Goal: Task Accomplishment & Management: Complete application form

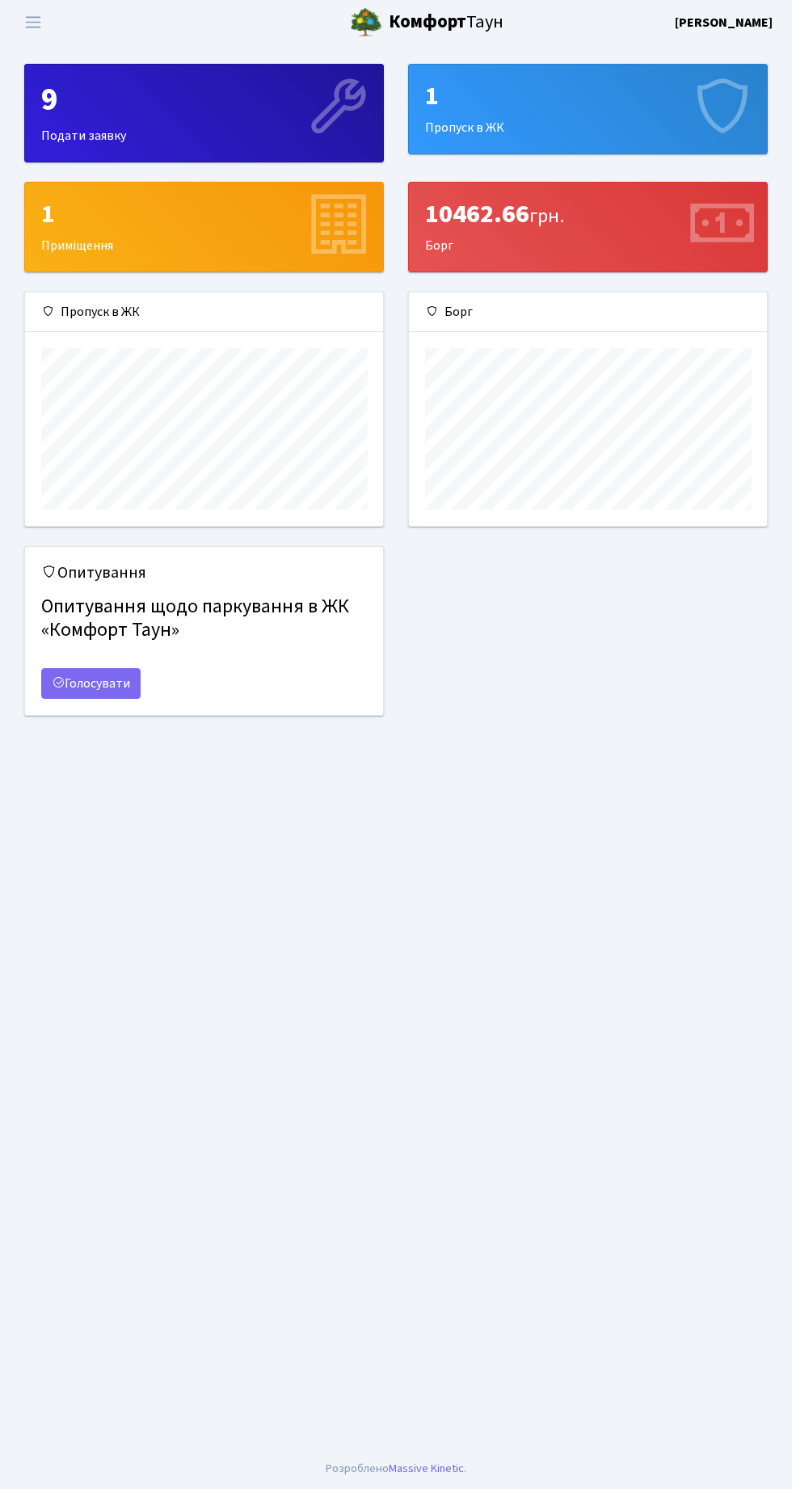
scroll to position [233, 358]
click at [30, 22] on span "Переключити навігацію" at bounding box center [33, 22] width 24 height 19
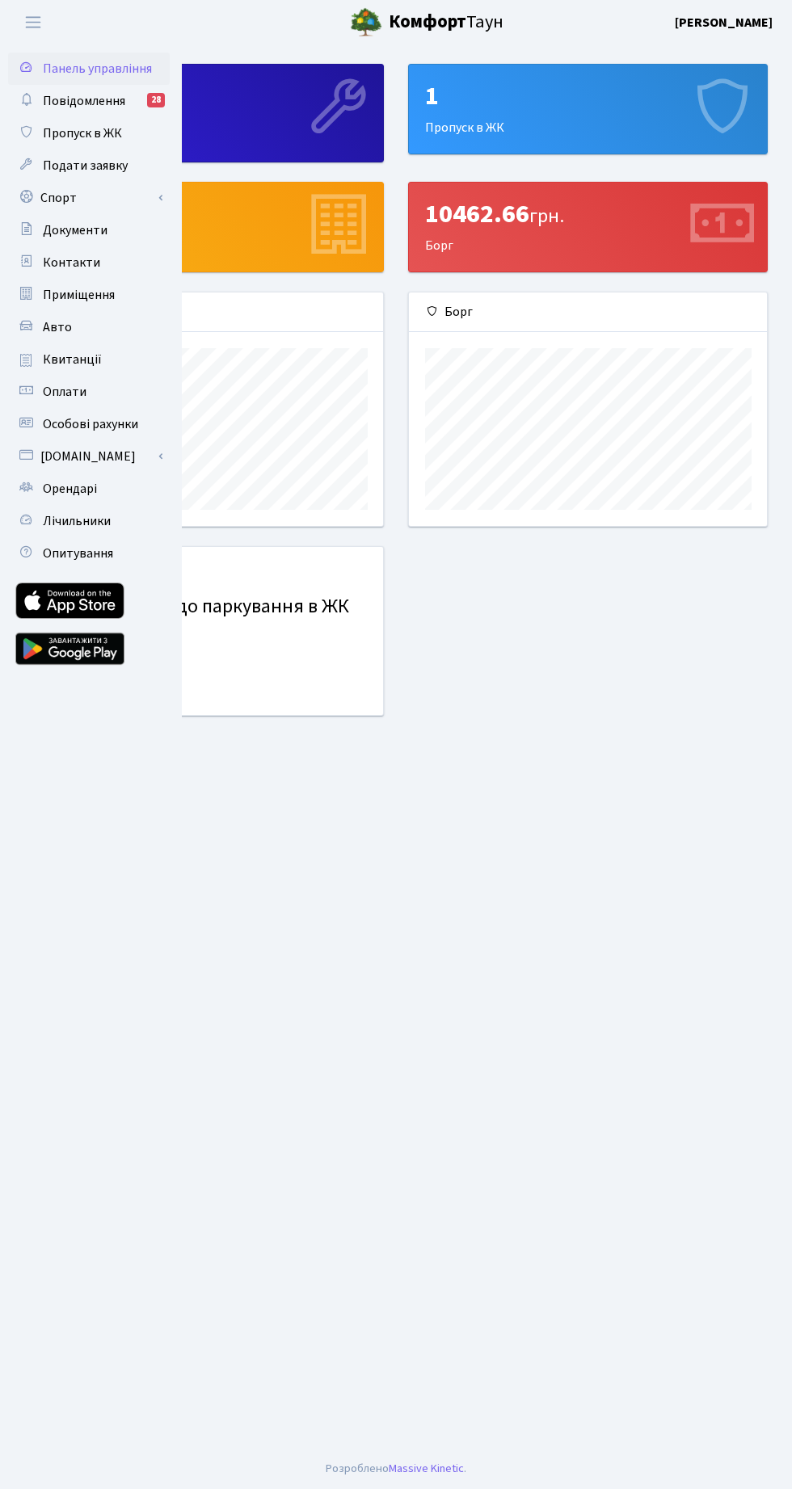
click at [91, 201] on link "Спорт" at bounding box center [89, 198] width 162 height 32
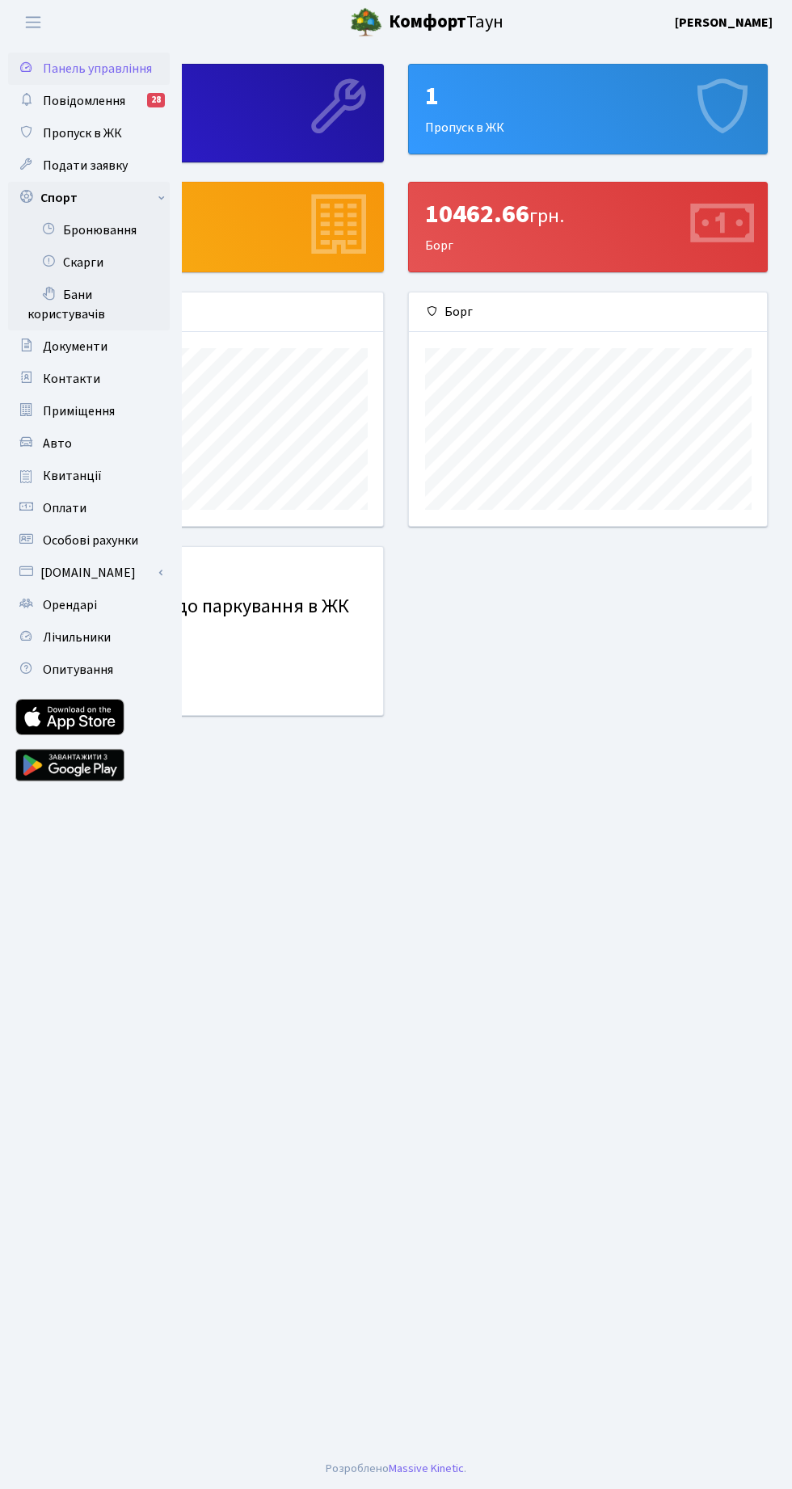
click at [107, 232] on link "Бронювання" at bounding box center [89, 230] width 162 height 32
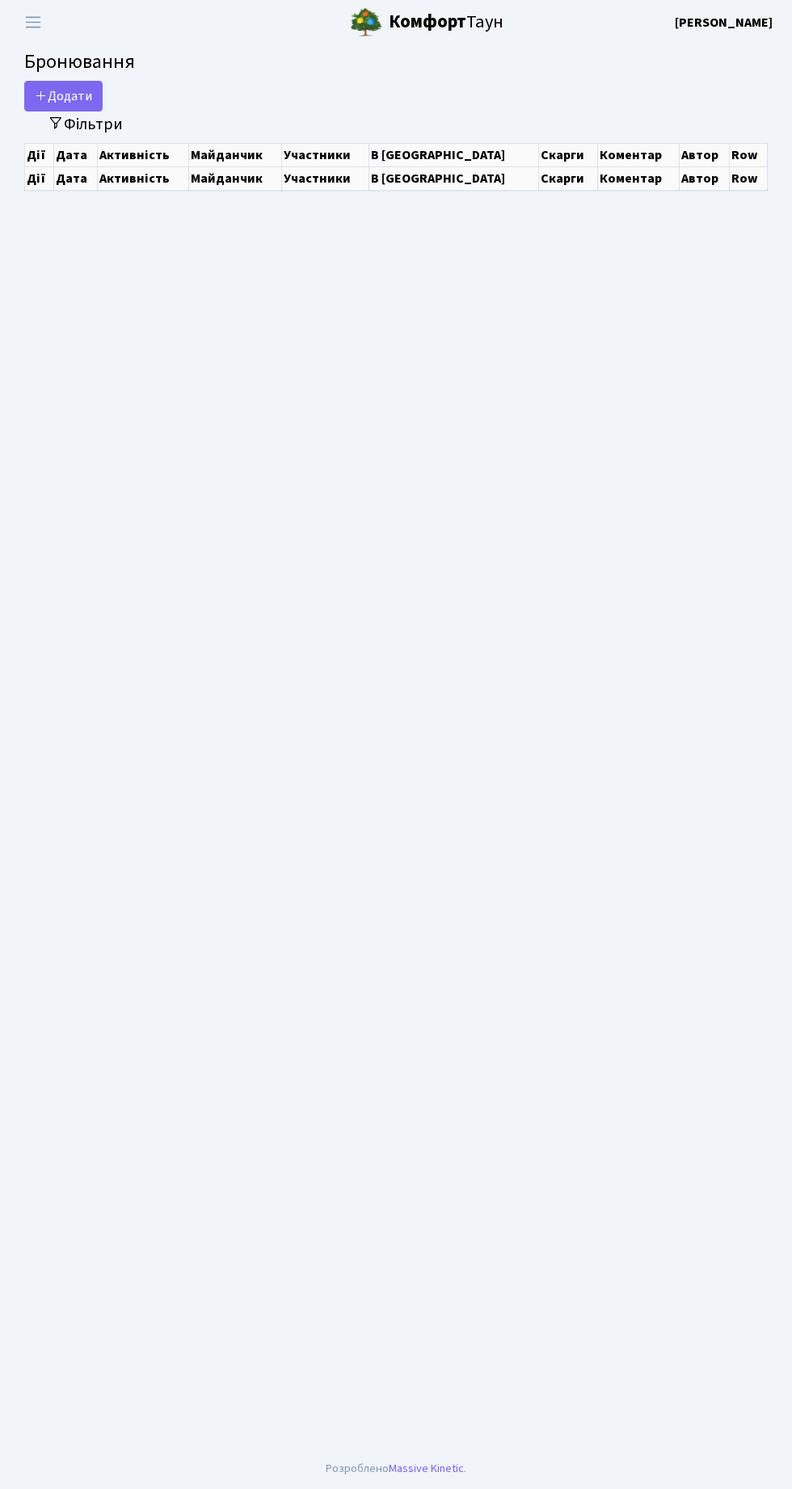
select select "25"
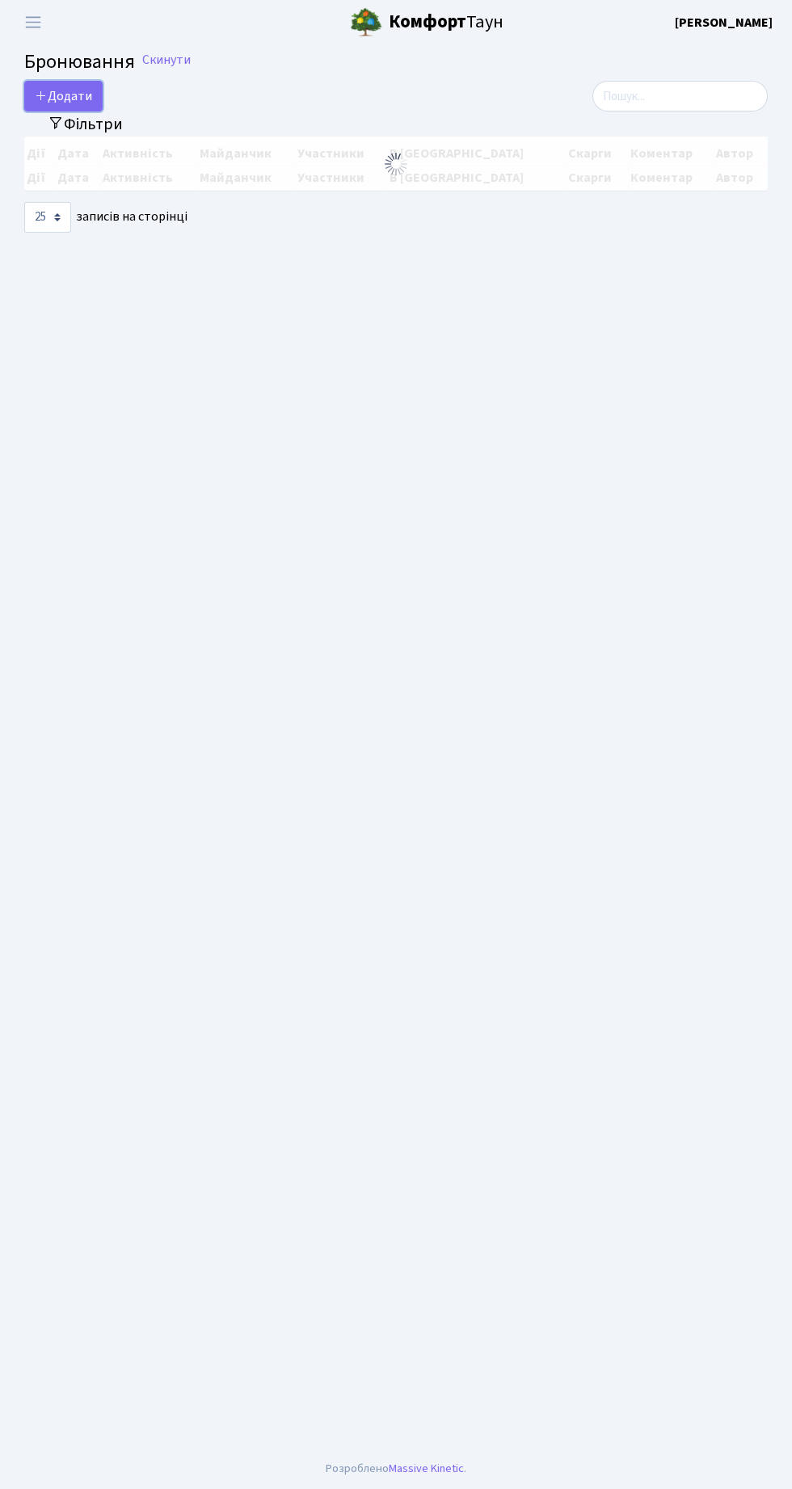
click at [62, 97] on button "Додати" at bounding box center [63, 96] width 78 height 31
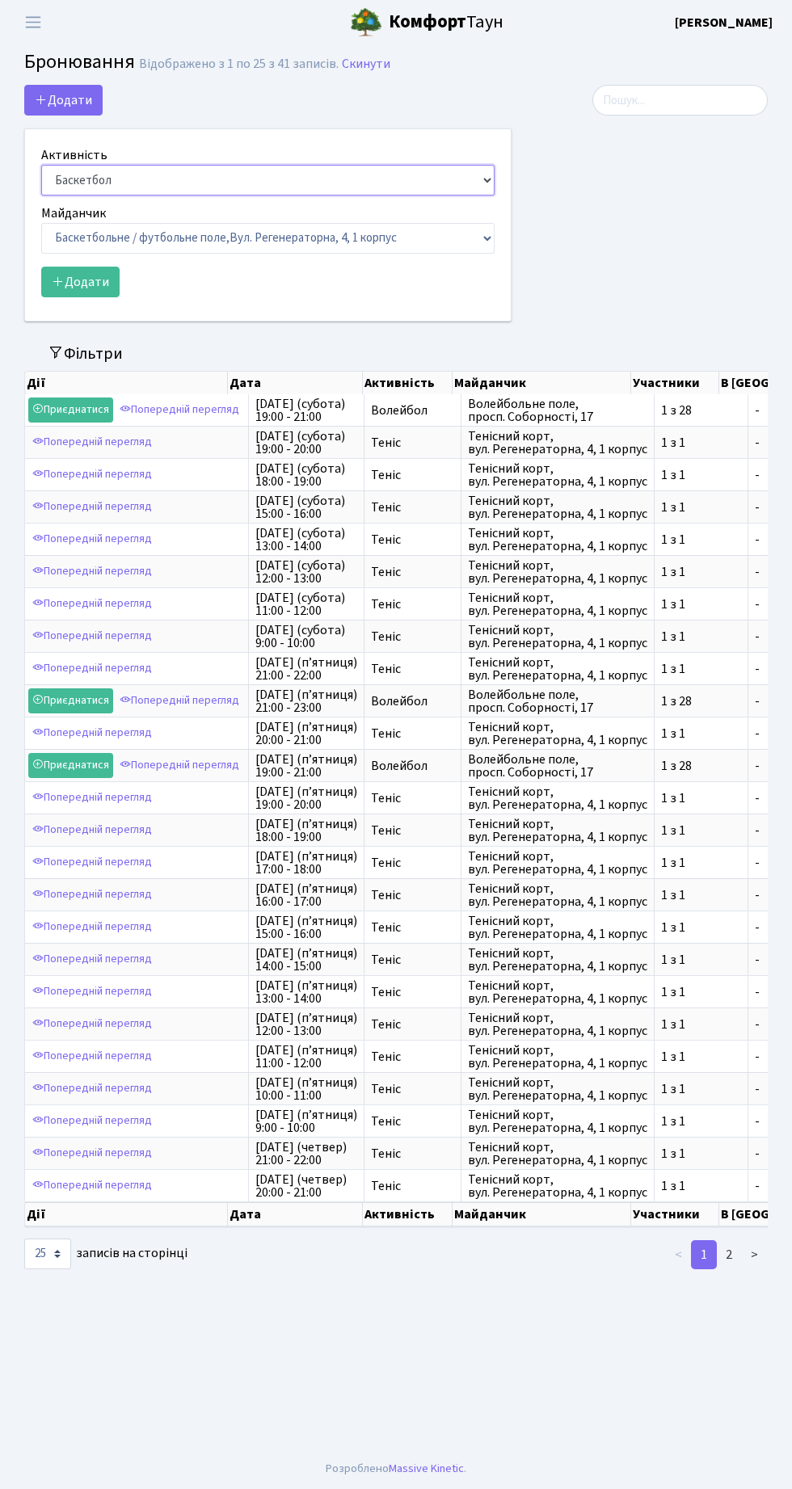
click at [166, 182] on select "Баскетбол Волейбол Йога Катання на роликах Настільний теніс [PERSON_NAME] Фітнес" at bounding box center [267, 180] width 453 height 31
select select "1"
click at [41, 165] on select "Баскетбол Волейбол Йога Катання на роликах Настільний теніс [PERSON_NAME] Фітнес" at bounding box center [267, 180] width 453 height 31
click at [285, 237] on select "Баскетбольне / футбольне поле, [GEOGRAPHIC_DATA]. [STREET_ADDRESS]. [STREET_ADD…" at bounding box center [267, 238] width 453 height 31
select select "1"
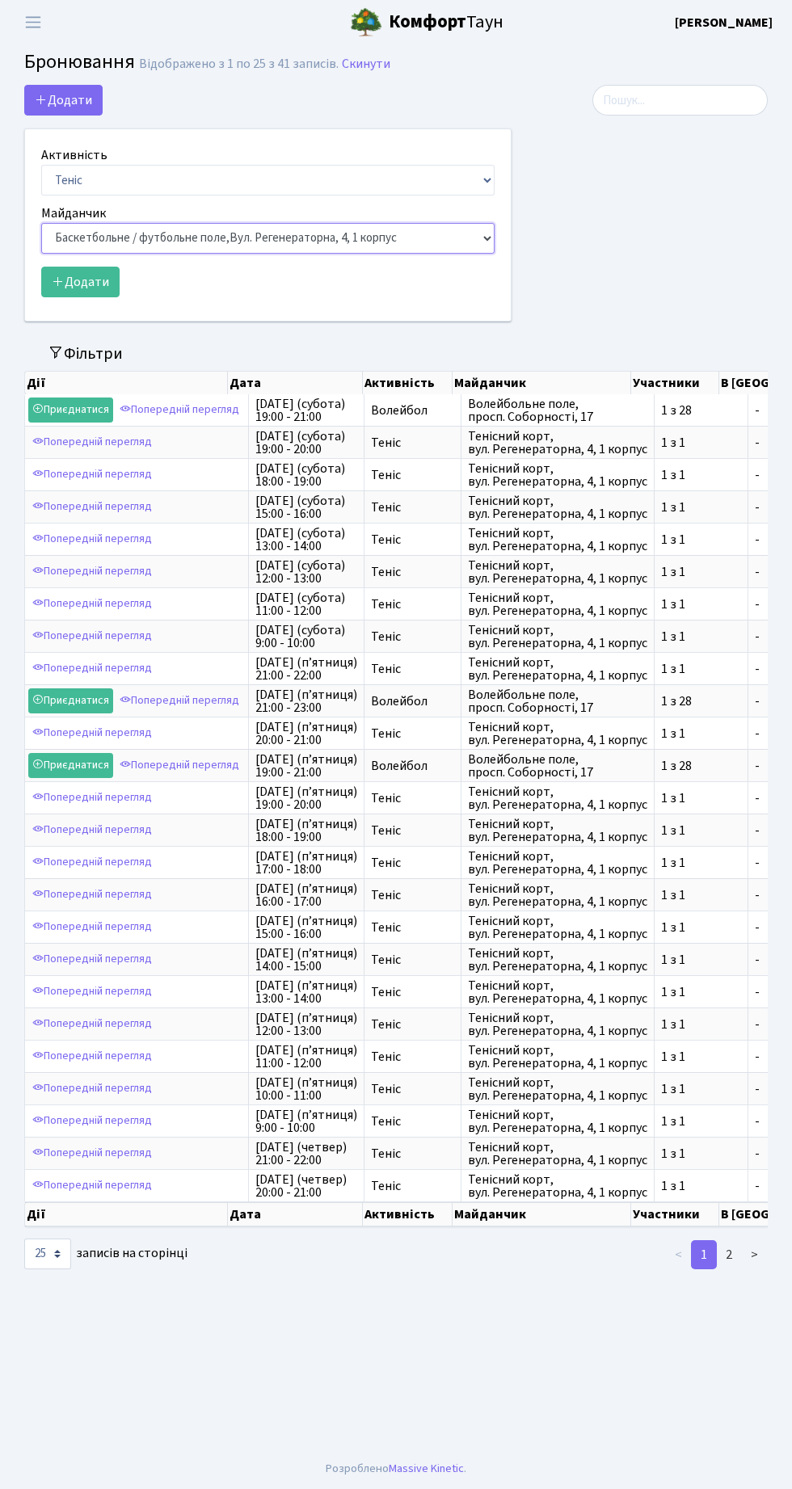
click at [41, 223] on select "Баскетбольне / футбольне поле, [GEOGRAPHIC_DATA]. [STREET_ADDRESS]. [STREET_ADD…" at bounding box center [267, 238] width 453 height 31
click at [107, 288] on button "Додати" at bounding box center [80, 282] width 78 height 31
